Goal: Task Accomplishment & Management: Use online tool/utility

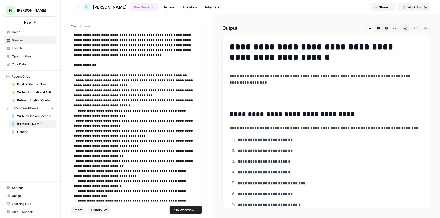
scroll to position [321, 0]
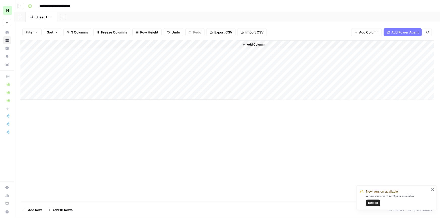
click at [371, 202] on span "Reload" at bounding box center [373, 203] width 10 height 5
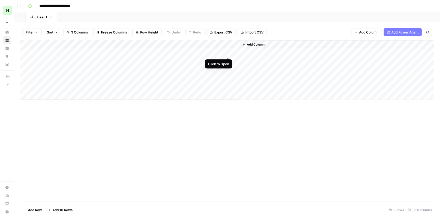
click at [227, 53] on div "Add Column" at bounding box center [227, 70] width 414 height 60
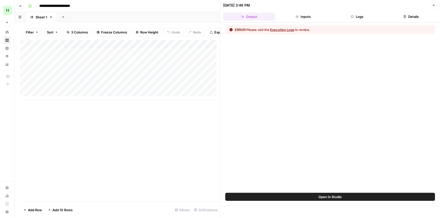
click at [288, 194] on button "Open In Studio" at bounding box center [330, 197] width 210 height 8
click at [435, 4] on icon "button" at bounding box center [433, 5] width 3 height 3
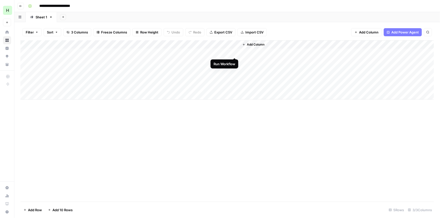
click at [234, 53] on div "Add Column" at bounding box center [227, 70] width 414 height 60
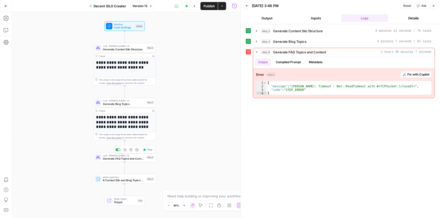
click at [122, 160] on span "Generate FAQ Topics and Content" at bounding box center [124, 159] width 42 height 4
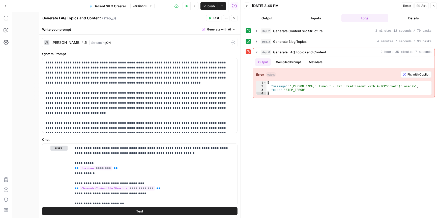
click at [233, 19] on icon "button" at bounding box center [234, 18] width 3 height 3
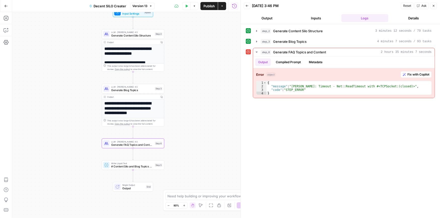
drag, startPoint x: 197, startPoint y: 105, endPoint x: 198, endPoint y: 102, distance: 3.2
click at [198, 102] on div "**********" at bounding box center [126, 115] width 228 height 206
click at [403, 72] on button "Fix with Copilot" at bounding box center [416, 74] width 31 height 7
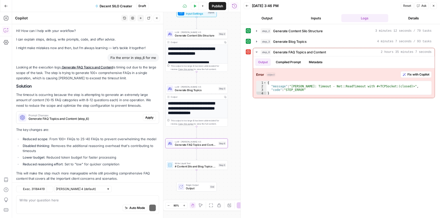
scroll to position [10, 0]
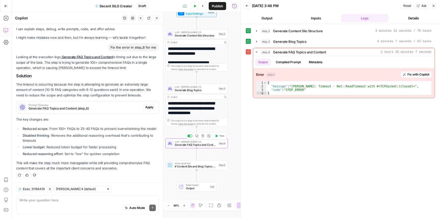
click at [179, 145] on span "Generate FAQ Topics and Content" at bounding box center [196, 145] width 42 height 4
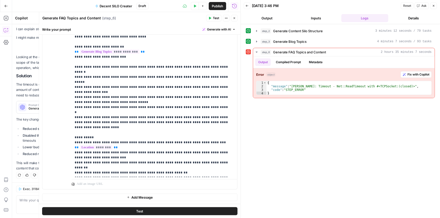
scroll to position [0, 0]
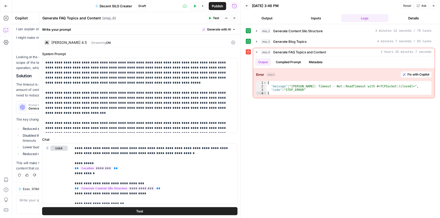
click at [60, 45] on div "Claude Sonnet 4.5" at bounding box center [65, 42] width 42 height 5
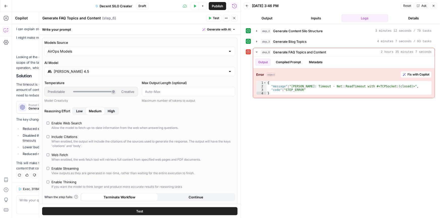
click at [94, 69] on input "Claude Sonnet 4.5" at bounding box center [140, 71] width 172 height 5
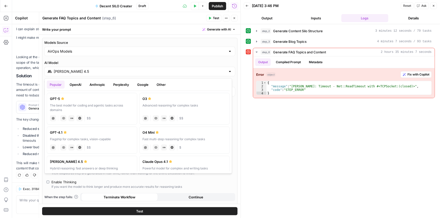
click at [147, 84] on button "Google" at bounding box center [142, 85] width 17 height 8
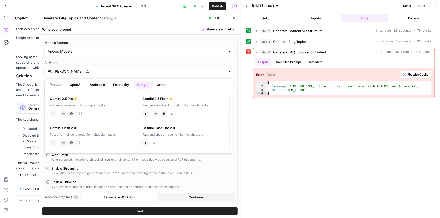
click at [92, 106] on div "Advanced reasoning for complex tasks" at bounding box center [92, 105] width 84 height 5
type input "Gemini 2.5 Pro"
type input "***"
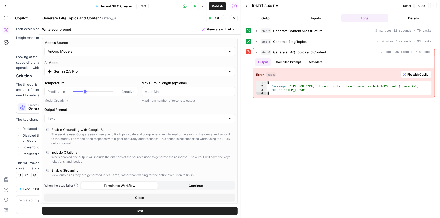
scroll to position [19, 0]
click at [119, 209] on button "Test" at bounding box center [139, 211] width 195 height 8
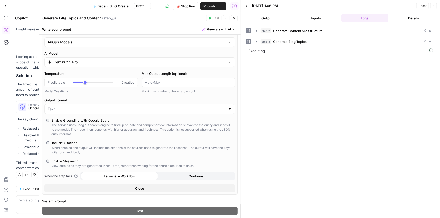
scroll to position [0, 0]
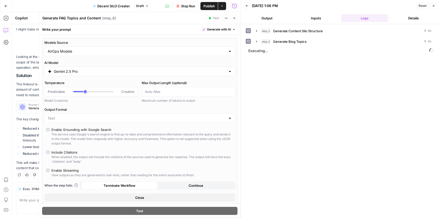
click at [233, 19] on icon "button" at bounding box center [234, 18] width 3 height 3
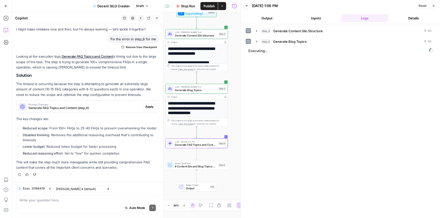
scroll to position [19, 0]
click at [204, 4] on span "Publish" at bounding box center [209, 6] width 11 height 5
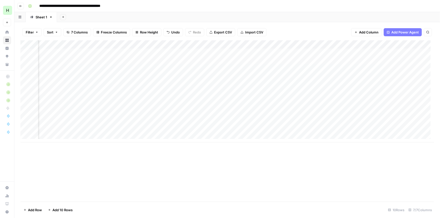
scroll to position [0, 96]
click at [404, 86] on div "Add Column" at bounding box center [227, 91] width 414 height 102
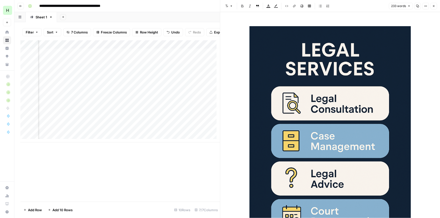
drag, startPoint x: 388, startPoint y: 141, endPoint x: 385, endPoint y: 54, distance: 86.5
click at [434, 7] on icon "button" at bounding box center [433, 6] width 3 height 3
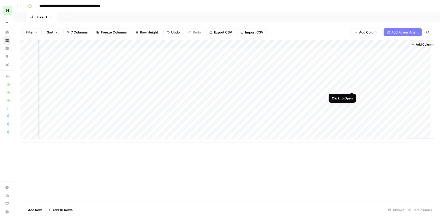
click at [352, 86] on div "Add Column" at bounding box center [227, 91] width 414 height 102
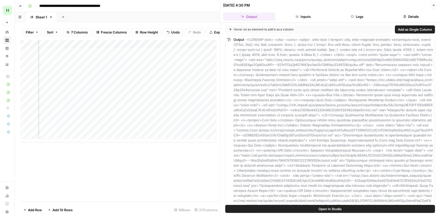
click at [323, 209] on span "Open In Studio" at bounding box center [330, 209] width 23 height 5
click at [433, 5] on icon "button" at bounding box center [433, 5] width 3 height 3
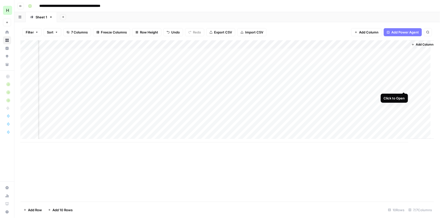
click at [404, 87] on div "Add Column" at bounding box center [227, 91] width 414 height 102
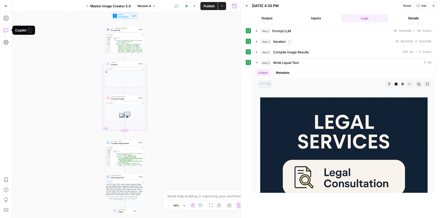
click at [5, 28] on icon "button" at bounding box center [6, 30] width 5 height 5
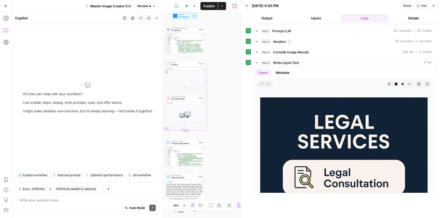
click at [55, 202] on textarea at bounding box center [87, 200] width 136 height 5
type textarea "t"
click at [215, 60] on div "Workflow Input Settings Inputs LLM · Claude Sonnet 4.5 Prompt LLM Step 1 Output…" at bounding box center [126, 115] width 228 height 206
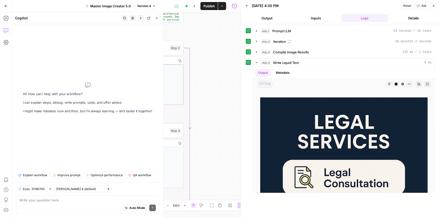
click at [157, 18] on icon "button" at bounding box center [157, 18] width 2 height 2
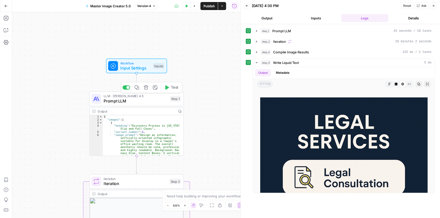
click at [126, 100] on span "Prompt LLM" at bounding box center [136, 101] width 64 height 6
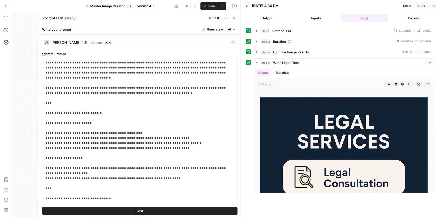
click at [60, 43] on div "Claude Sonnet 4.5" at bounding box center [68, 43] width 35 height 4
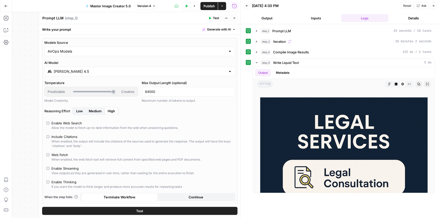
click at [72, 72] on input "Claude Sonnet 4.5" at bounding box center [140, 71] width 172 height 5
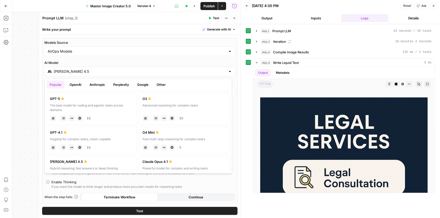
click at [75, 83] on button "OpenAI" at bounding box center [76, 85] width 18 height 8
drag, startPoint x: 106, startPoint y: 106, endPoint x: 148, endPoint y: 101, distance: 42.5
click at [141, 100] on div "GPT-5 The best model for coding and agentic tasks across domains chat Vision Ca…" at bounding box center [138, 131] width 183 height 81
click at [65, 103] on div "The best model for coding and agentic tasks across domains" at bounding box center [92, 107] width 84 height 9
type input "GPT-5"
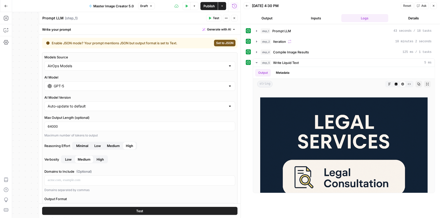
click at [216, 43] on span "Set to JSON" at bounding box center [224, 43] width 17 height 5
type input "JSON"
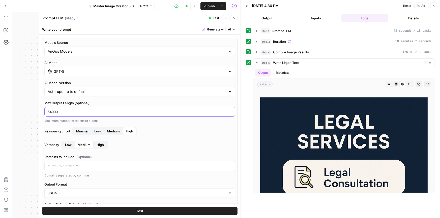
click at [108, 109] on input "64000" at bounding box center [140, 111] width 184 height 5
click at [152, 124] on div "Models Source AirOps Models AI Model GPT-5 AI Model Version Auto-update to defa…" at bounding box center [139, 172] width 195 height 268
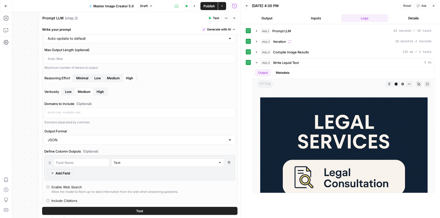
click at [66, 91] on span "Low" at bounding box center [68, 91] width 7 height 5
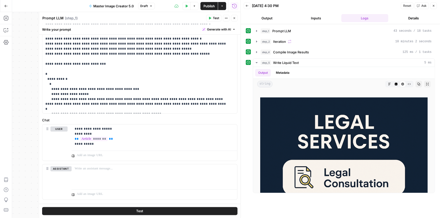
scroll to position [418, 0]
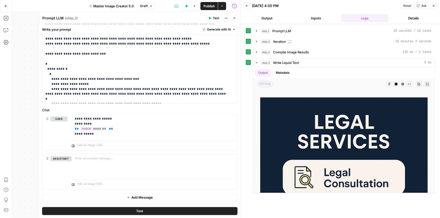
click at [236, 17] on icon "button" at bounding box center [234, 18] width 3 height 3
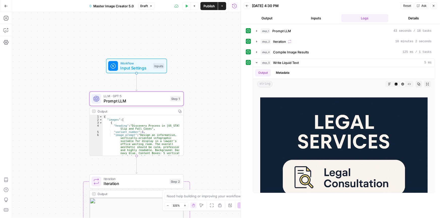
click at [207, 9] on button "Publish" at bounding box center [209, 6] width 17 height 8
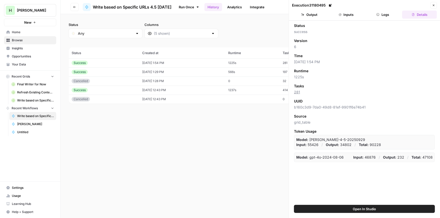
click at [76, 10] on button "Go back" at bounding box center [75, 7] width 8 height 8
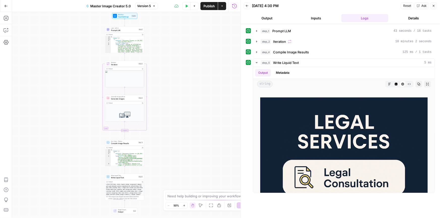
click at [223, 3] on button "Actions" at bounding box center [222, 6] width 8 height 8
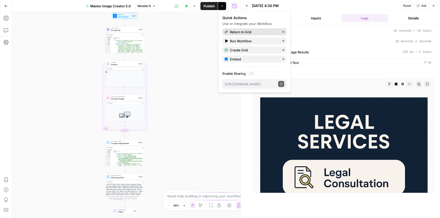
click at [240, 30] on span "Return to Grid" at bounding box center [253, 32] width 47 height 5
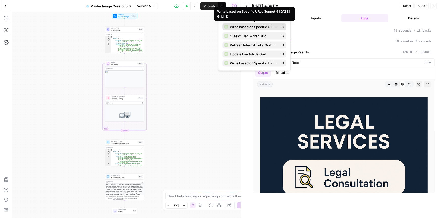
click at [244, 26] on span "Write based on Specific URLs Sonnet 4 [DATE] Grid (1)" at bounding box center [253, 26] width 47 height 5
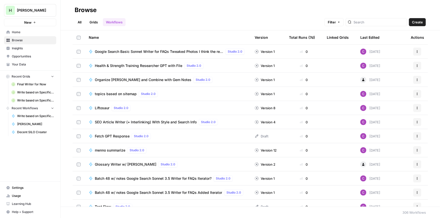
click at [97, 22] on link "Grids" at bounding box center [94, 22] width 14 height 8
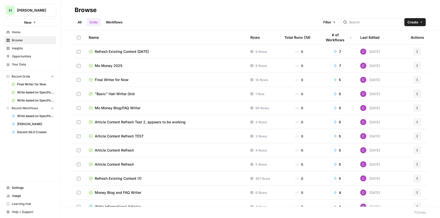
click at [362, 36] on div "Last Edited" at bounding box center [369, 38] width 19 height 14
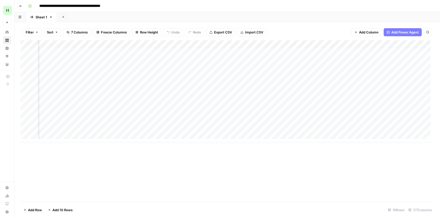
scroll to position [0, 101]
click at [352, 52] on div "Add Column" at bounding box center [227, 91] width 414 height 102
click at [288, 87] on div "Add Column" at bounding box center [227, 91] width 414 height 102
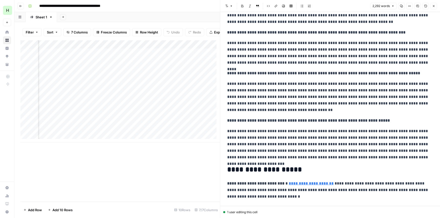
scroll to position [1951, 0]
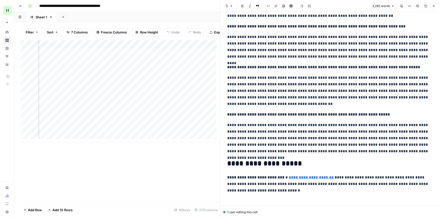
click at [433, 6] on icon "button" at bounding box center [433, 6] width 3 height 3
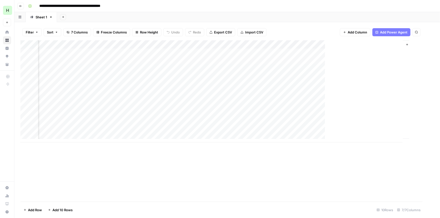
scroll to position [0, 96]
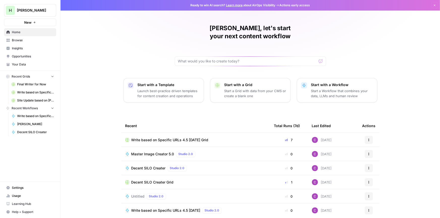
click at [308, 78] on button "Start with a Workflow Start a Workflow that combines your data, LLMs and human …" at bounding box center [337, 90] width 81 height 25
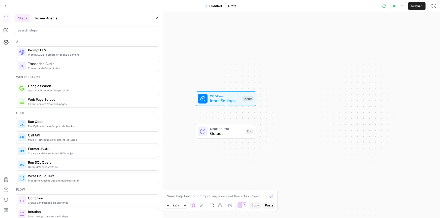
click at [48, 19] on button "Power Agents" at bounding box center [46, 18] width 28 height 8
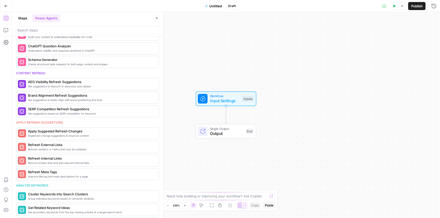
scroll to position [214, 0]
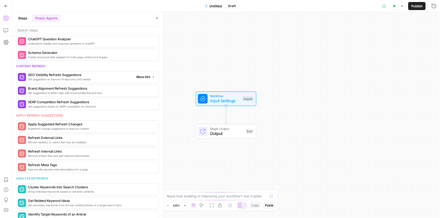
click at [95, 80] on span "Get suggestions to improve AI discovery and citation" at bounding box center [80, 79] width 104 height 4
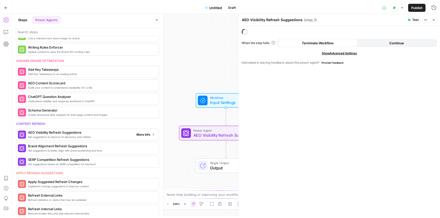
scroll to position [270, 0]
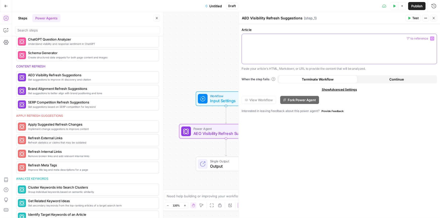
click at [298, 48] on div at bounding box center [339, 49] width 195 height 30
click at [417, 19] on span "Test" at bounding box center [415, 18] width 6 height 5
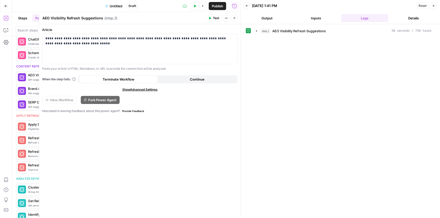
click at [263, 21] on button "Output" at bounding box center [267, 18] width 47 height 8
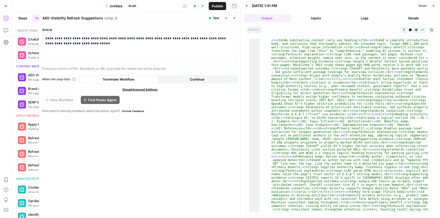
scroll to position [222, 0]
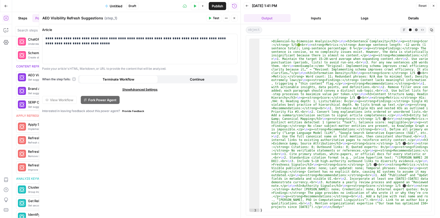
click at [415, 30] on icon "button" at bounding box center [416, 29] width 3 height 3
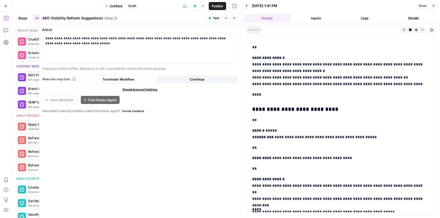
scroll to position [1578, 0]
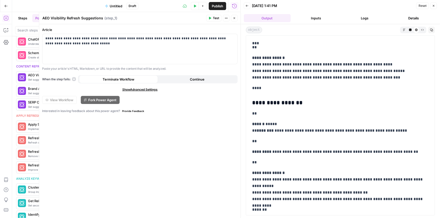
drag, startPoint x: 311, startPoint y: 166, endPoint x: 310, endPoint y: 159, distance: 7.4
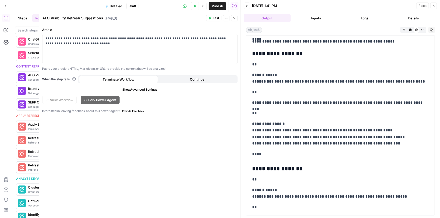
scroll to position [0, 0]
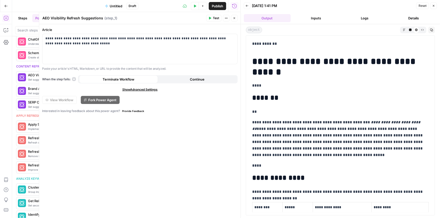
drag, startPoint x: 308, startPoint y: 168, endPoint x: 316, endPoint y: 33, distance: 135.7
click at [47, 38] on p "**********" at bounding box center [139, 41] width 189 height 10
click at [215, 19] on span "Test" at bounding box center [216, 18] width 6 height 5
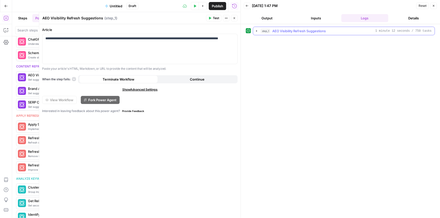
click at [257, 30] on icon "button" at bounding box center [256, 31] width 1 height 2
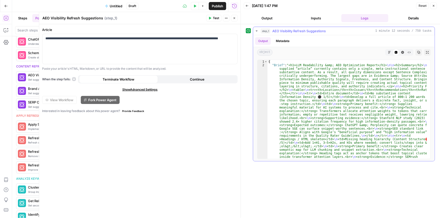
click at [403, 50] on button "HTML Viewer" at bounding box center [402, 52] width 7 height 7
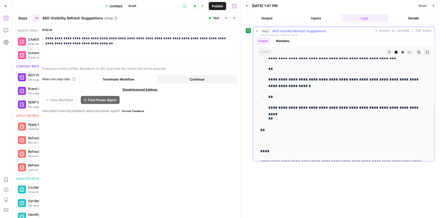
scroll to position [2275, 0]
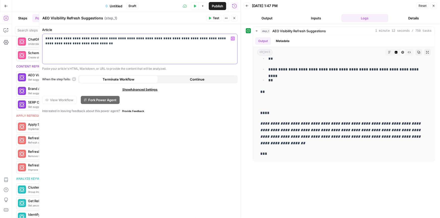
drag, startPoint x: 61, startPoint y: 39, endPoint x: 207, endPoint y: 44, distance: 146.9
click at [207, 44] on p "**********" at bounding box center [139, 41] width 189 height 10
click at [55, 41] on p "**********" at bounding box center [139, 41] width 189 height 10
click at [50, 37] on p "**********" at bounding box center [139, 41] width 189 height 10
drag, startPoint x: 112, startPoint y: 39, endPoint x: 62, endPoint y: 37, distance: 49.5
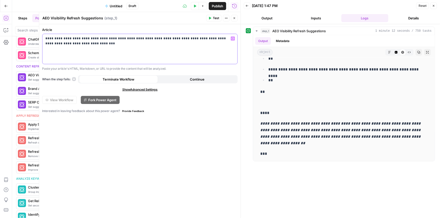
click at [62, 37] on p "**********" at bounding box center [139, 41] width 189 height 10
click at [205, 39] on p "**********" at bounding box center [139, 38] width 189 height 5
drag, startPoint x: 202, startPoint y: 39, endPoint x: 173, endPoint y: 38, distance: 28.8
click at [173, 38] on p "**********" at bounding box center [139, 38] width 189 height 5
click at [216, 16] on span "Test" at bounding box center [216, 18] width 6 height 5
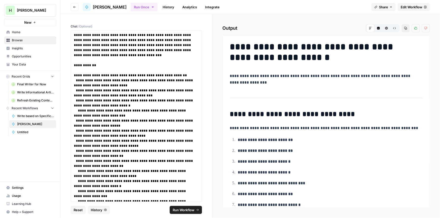
scroll to position [321, 0]
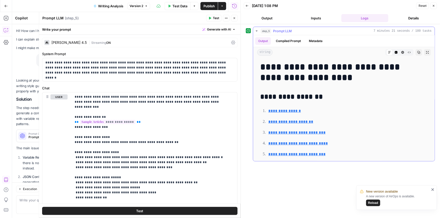
scroll to position [160, 0]
